Goal: Navigation & Orientation: Find specific page/section

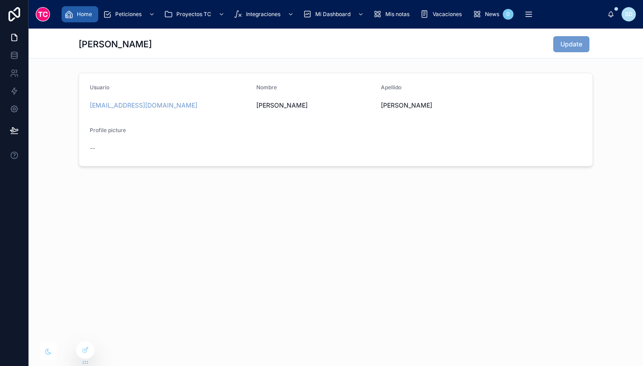
click at [81, 16] on span "Home" at bounding box center [84, 14] width 15 height 7
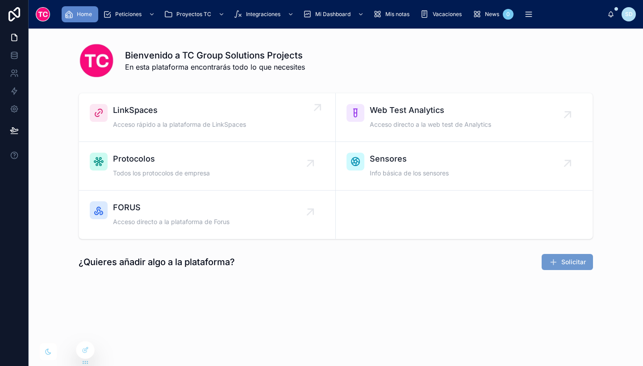
click at [191, 111] on span "LinkSpaces" at bounding box center [179, 110] width 133 height 13
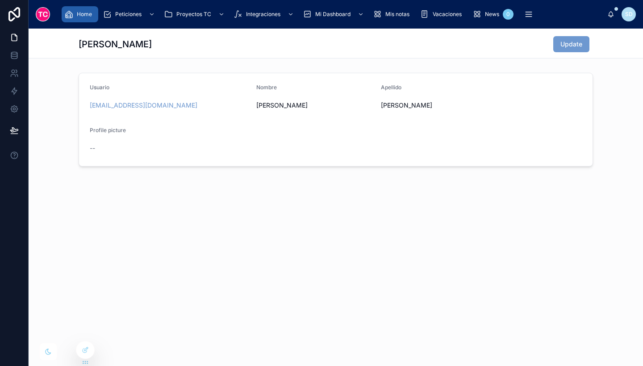
click at [80, 19] on div "Home" at bounding box center [79, 14] width 31 height 14
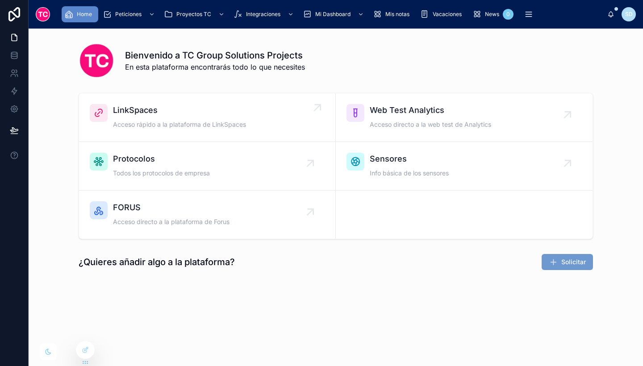
click at [234, 133] on link "LinkSpaces Acceso rápido a la plataforma de LinkSpaces" at bounding box center [207, 117] width 257 height 49
